Goal: Task Accomplishment & Management: Manage account settings

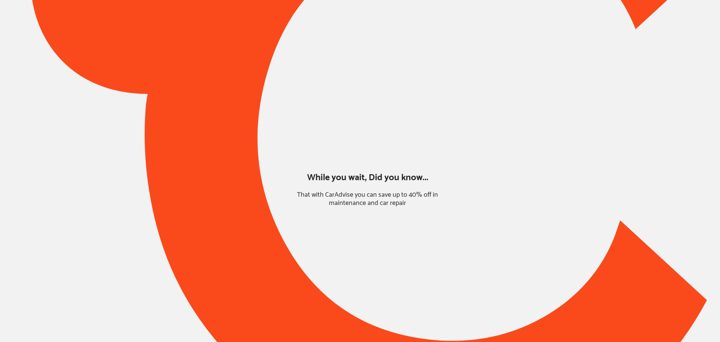
type input "*******"
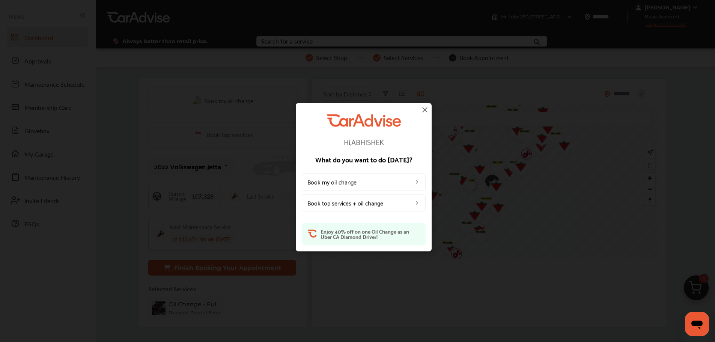
click at [424, 109] on img at bounding box center [424, 109] width 9 height 9
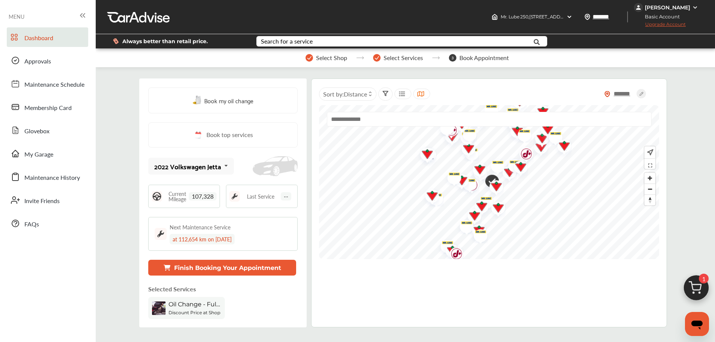
click at [649, 12] on div "Basic Account Upgrade Account" at bounding box center [667, 21] width 66 height 19
click at [650, 6] on div "[PERSON_NAME]" at bounding box center [666, 7] width 45 height 7
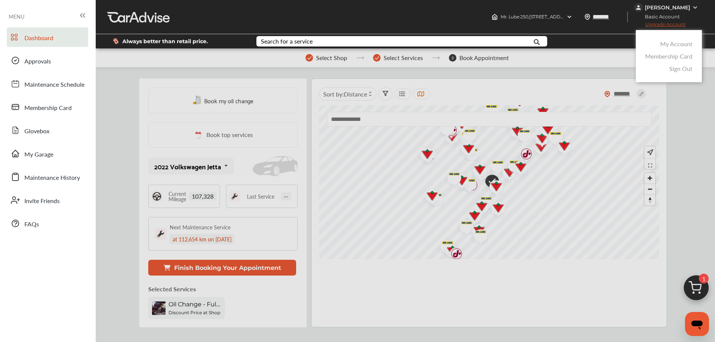
click at [670, 47] on link "My Account" at bounding box center [676, 43] width 32 height 9
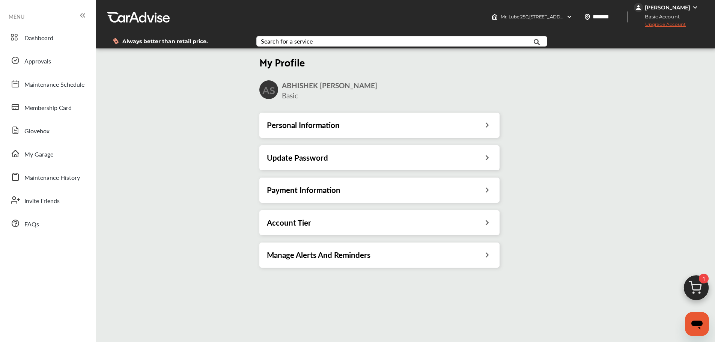
click at [310, 156] on h3 "Update Password" at bounding box center [297, 158] width 61 height 10
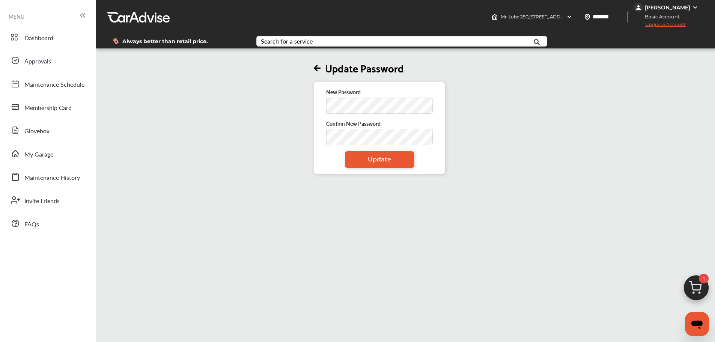
click at [318, 66] on icon at bounding box center [317, 69] width 7 height 8
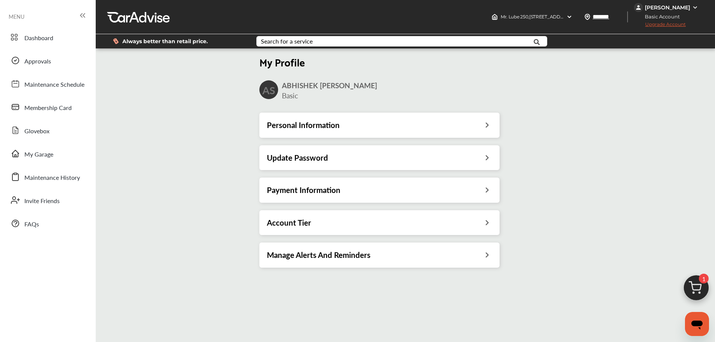
click at [312, 192] on h3 "Payment Information" at bounding box center [304, 190] width 74 height 10
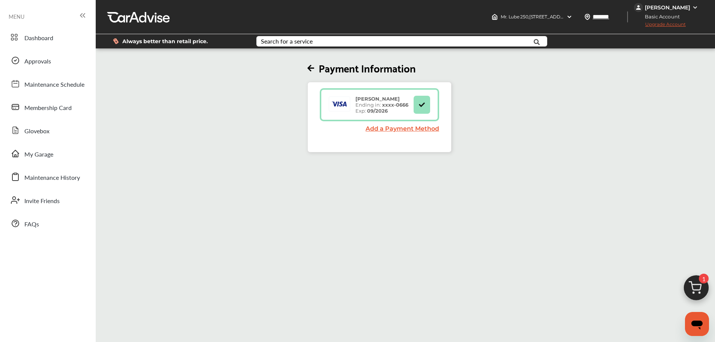
click at [654, 26] on span "Upgrade Account" at bounding box center [660, 25] width 52 height 9
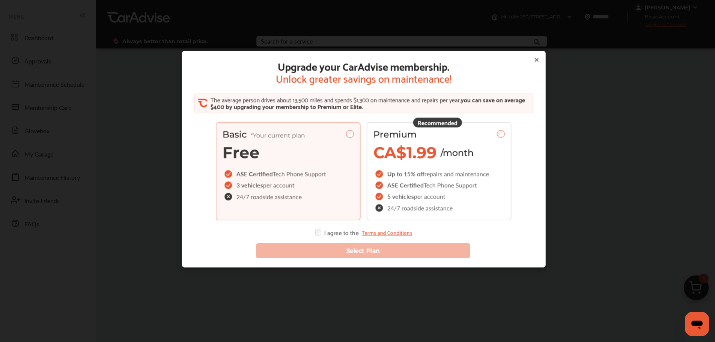
click at [533, 61] on icon at bounding box center [536, 60] width 6 height 6
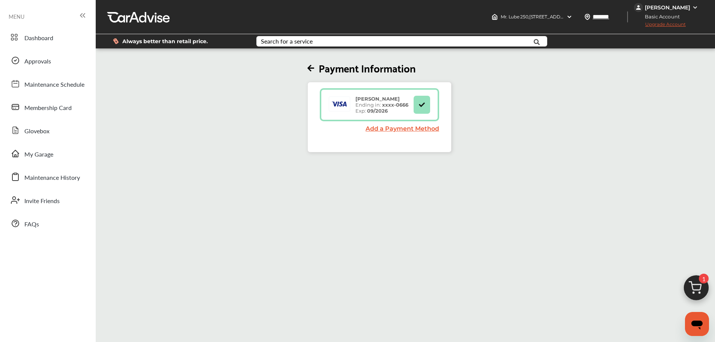
click at [662, 26] on span "Upgrade Account" at bounding box center [660, 25] width 52 height 9
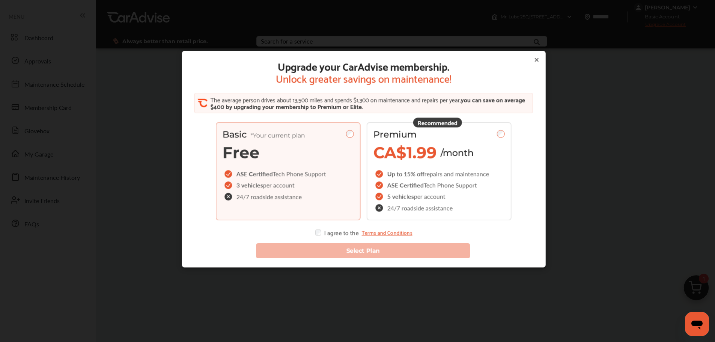
click at [430, 160] on span "CA$1.99" at bounding box center [404, 153] width 63 height 20
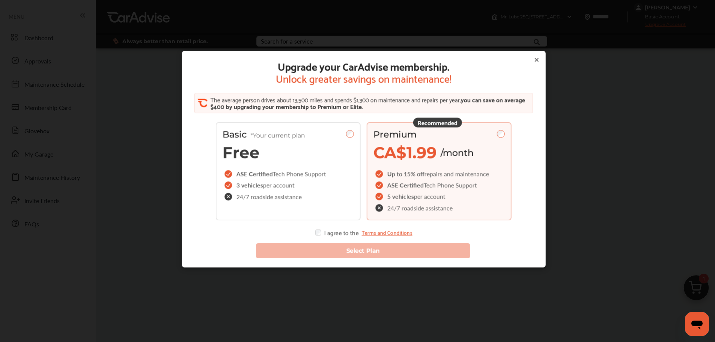
click at [319, 230] on div "I agree to the Terms and Conditions" at bounding box center [363, 233] width 97 height 6
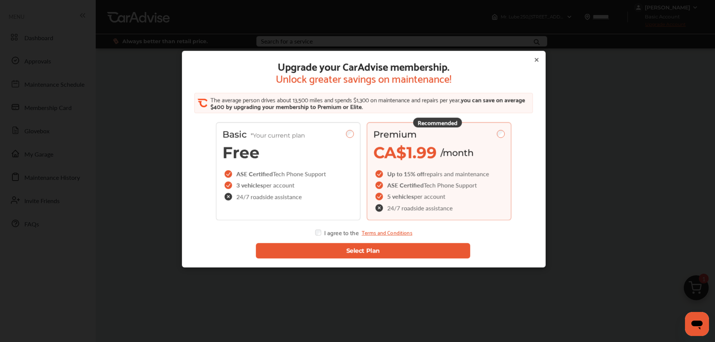
click at [317, 256] on button "Select Plan" at bounding box center [362, 250] width 215 height 15
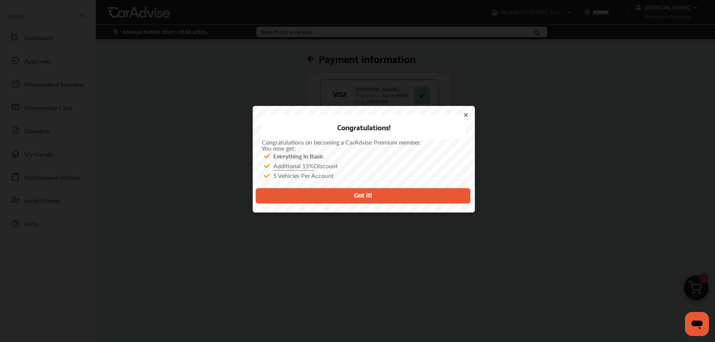
click at [317, 194] on button "Got it!" at bounding box center [362, 195] width 215 height 15
